Goal: Information Seeking & Learning: Learn about a topic

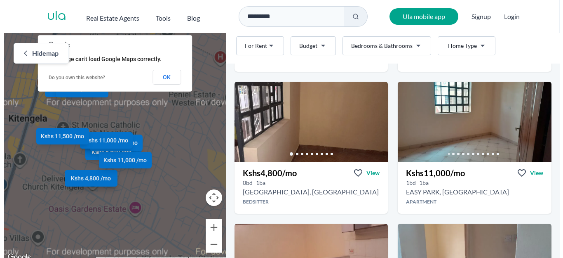
scroll to position [577, 0]
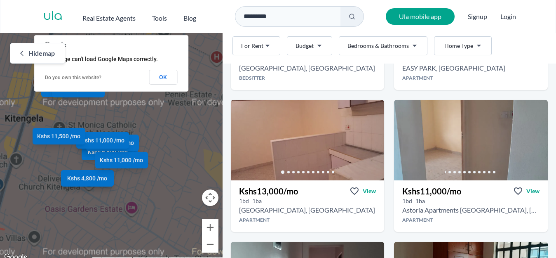
click at [411, 46] on html "Are you a real estate agent? Reach more buyers and renters. Sign up Ula Homes A…" at bounding box center [278, 131] width 556 height 262
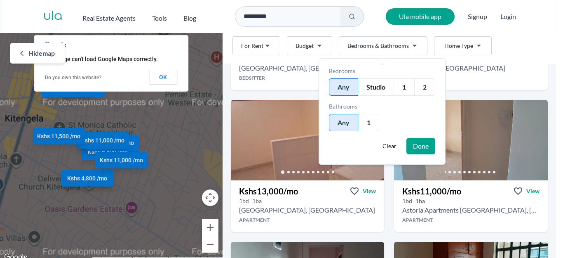
click at [426, 87] on div "2" at bounding box center [424, 86] width 21 height 17
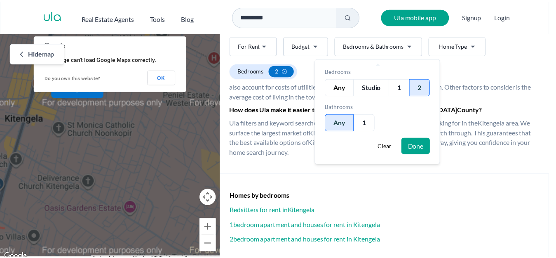
scroll to position [476, 0]
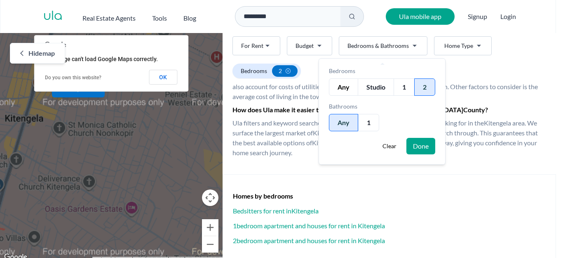
click at [418, 143] on button "Done" at bounding box center [420, 146] width 29 height 16
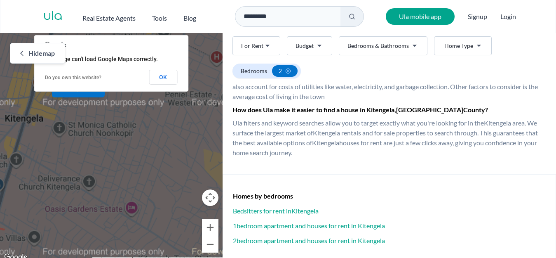
click at [457, 48] on html "Are you a real estate agent? Reach more buyers and renters. Sign up Ula Homes A…" at bounding box center [278, 131] width 556 height 262
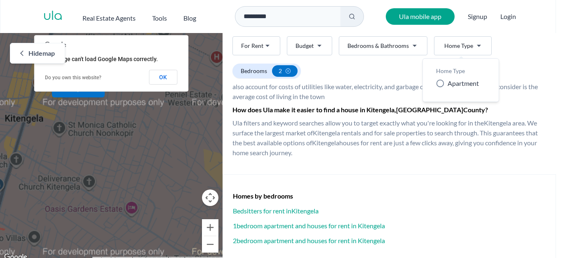
click at [440, 82] on icon at bounding box center [440, 83] width 8 height 8
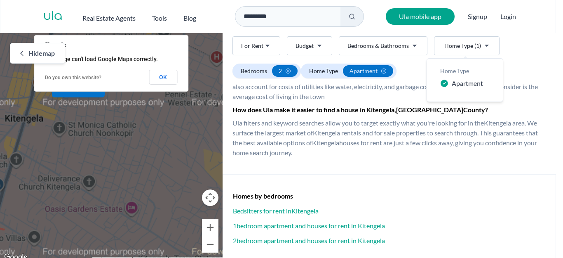
click at [542, 167] on html "Are you a real estate agent? Reach more buyers and renters. Sign up Ula Homes A…" at bounding box center [281, 131] width 563 height 262
